Goal: Task Accomplishment & Management: Manage account settings

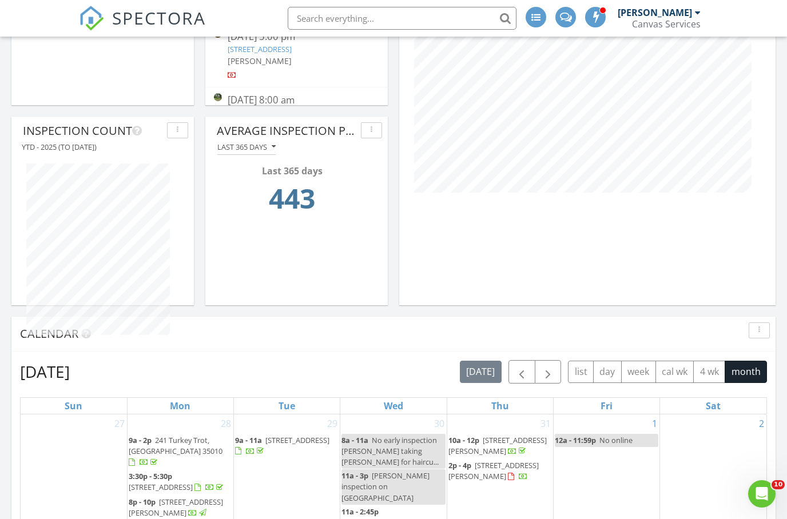
click at [411, 16] on input "text" at bounding box center [402, 18] width 229 height 23
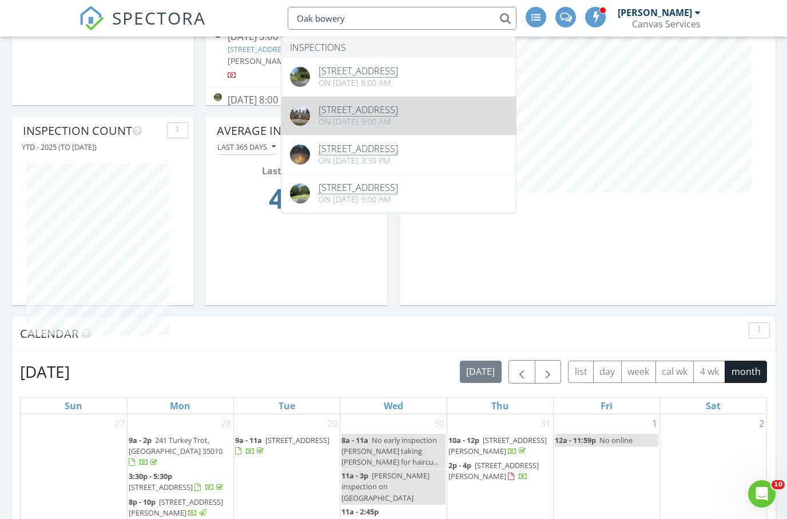
type input "Oak bowery"
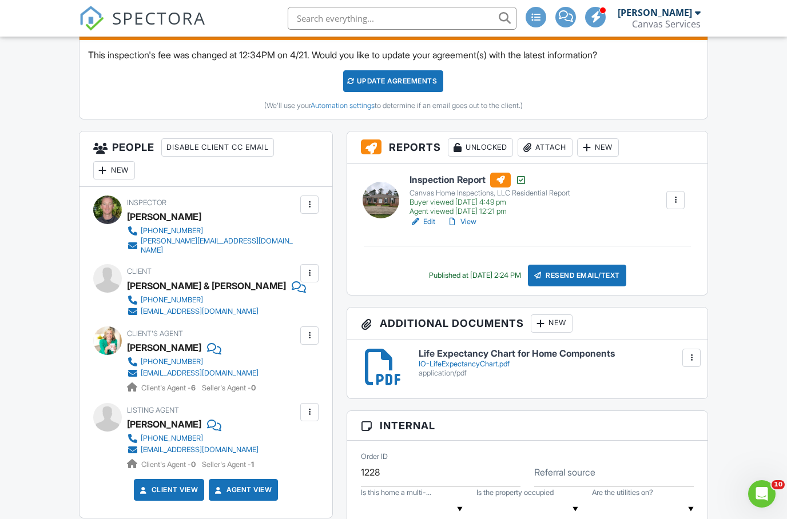
scroll to position [324, 0]
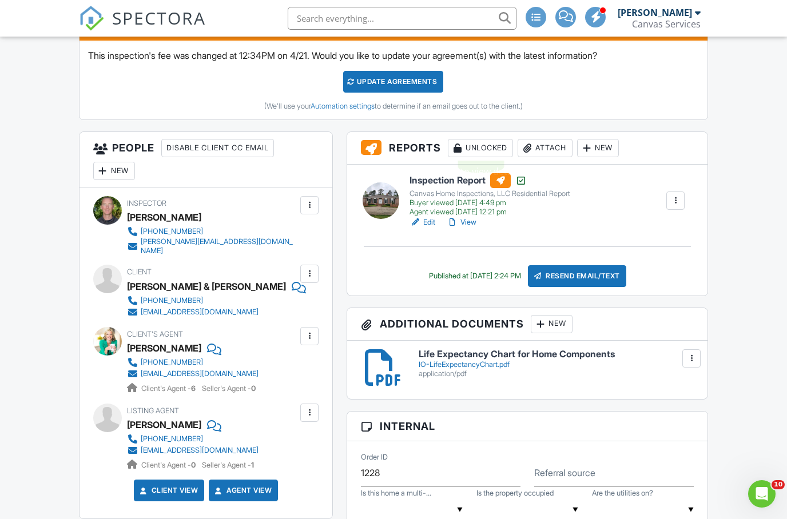
click at [488, 149] on div "Unlocked" at bounding box center [480, 148] width 65 height 18
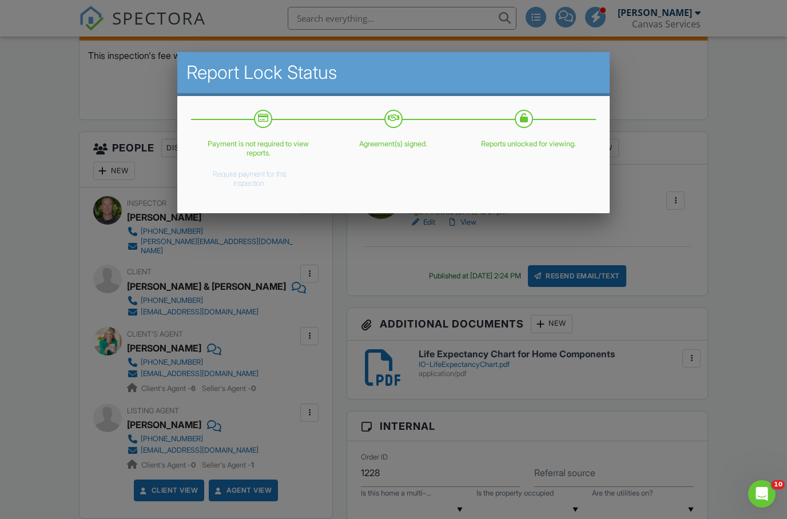
click at [260, 174] on button "Require payment for this inspection." at bounding box center [250, 176] width 104 height 23
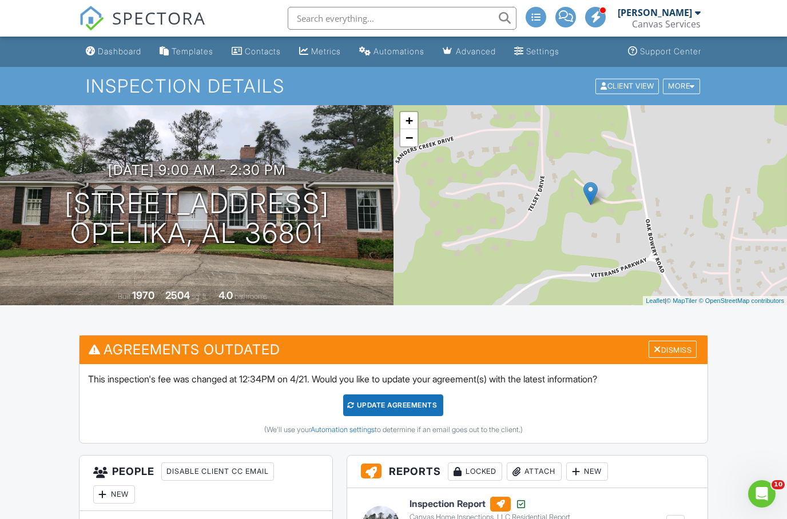
click at [163, 18] on span "SPECTORA" at bounding box center [159, 18] width 94 height 24
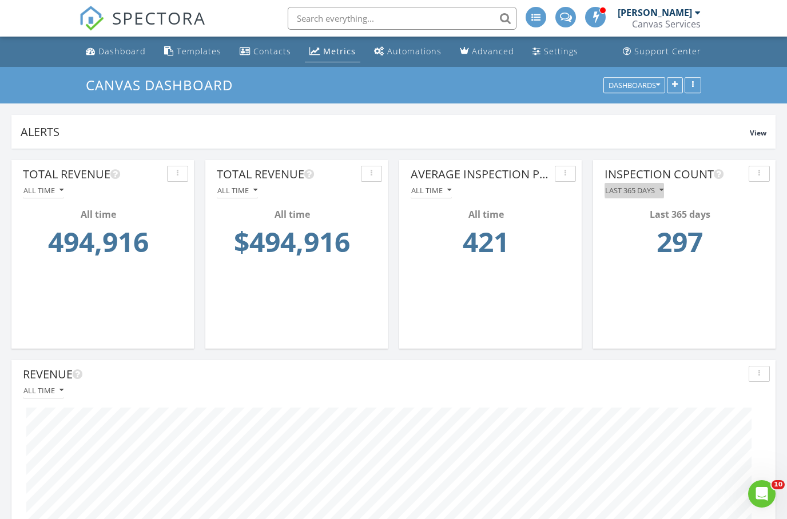
click at [658, 196] on button "Last 365 days" at bounding box center [634, 190] width 59 height 15
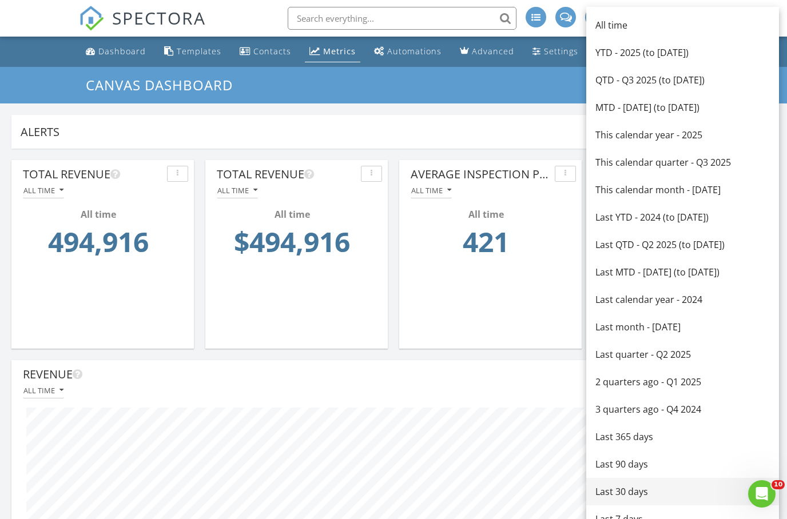
click at [632, 489] on div "Last 30 days" at bounding box center [682, 492] width 174 height 14
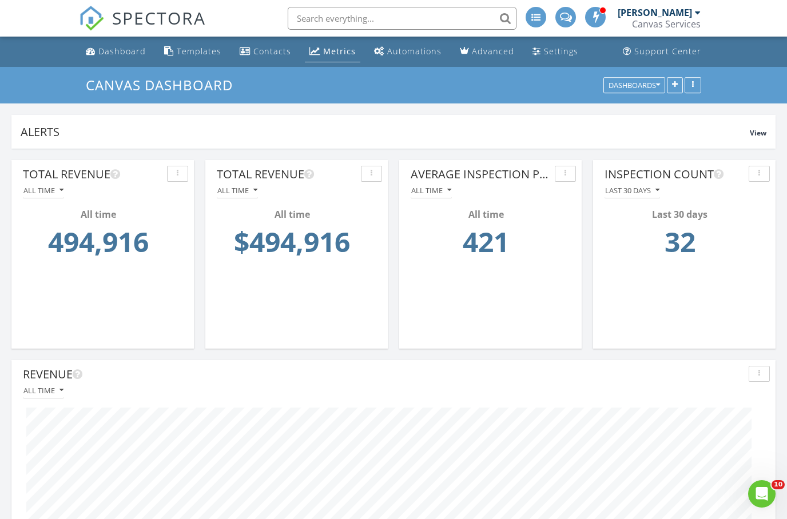
click at [649, 193] on div "Last 30 days" at bounding box center [632, 190] width 54 height 8
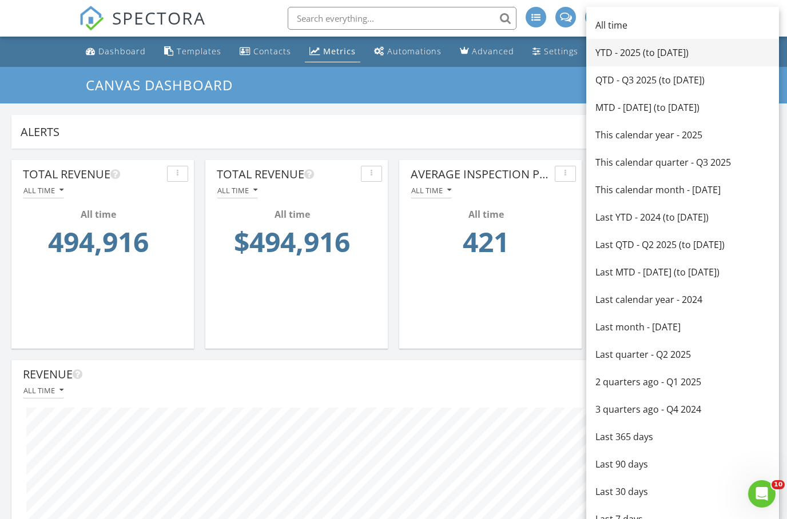
click at [686, 57] on div "YTD - 2025 (to [DATE])" at bounding box center [682, 53] width 174 height 14
